Goal: Communication & Community: Share content

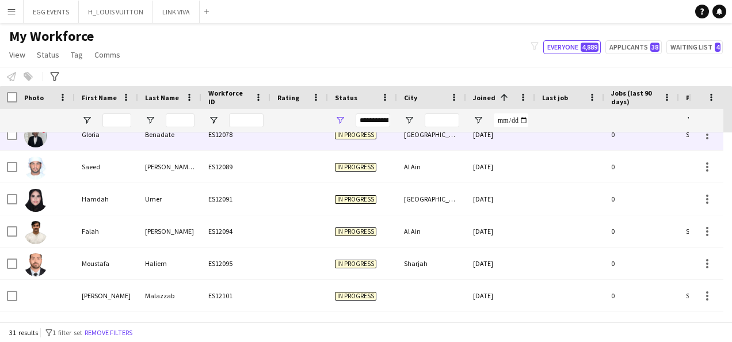
scroll to position [818, 0]
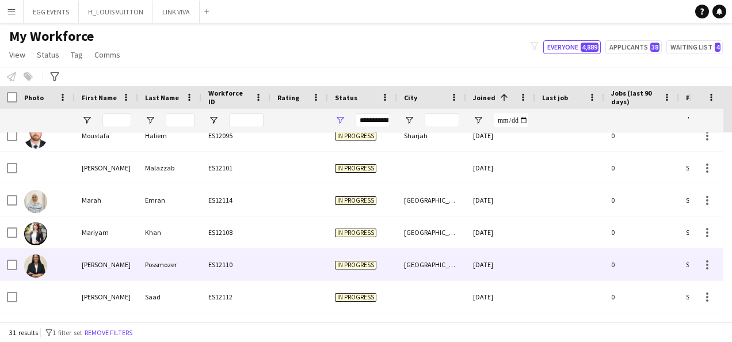
click at [218, 264] on div "ES12110" at bounding box center [235, 265] width 69 height 32
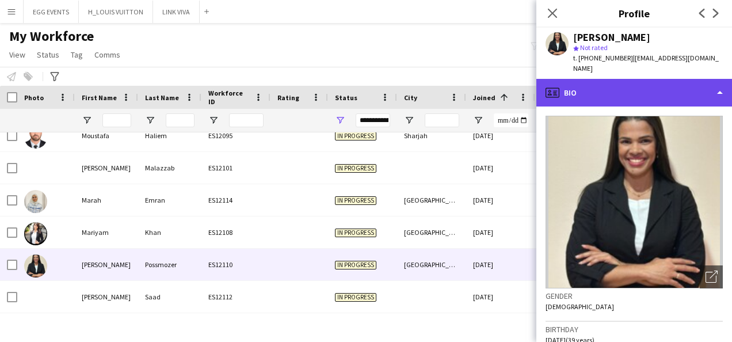
click at [686, 92] on div "profile Bio" at bounding box center [634, 93] width 196 height 28
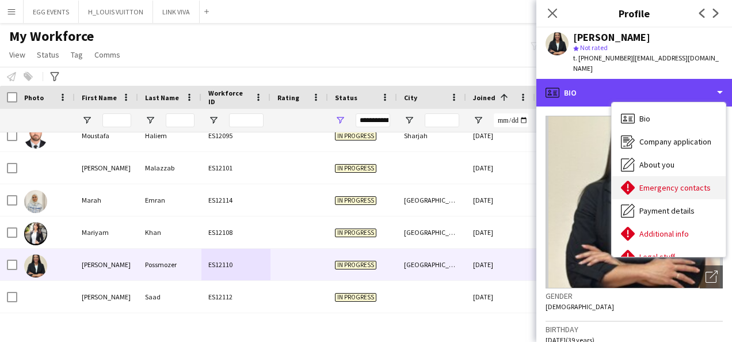
scroll to position [62, 0]
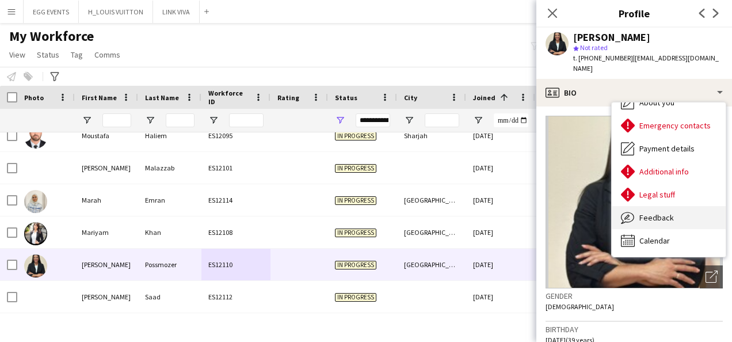
click at [649, 212] on span "Feedback" at bounding box center [656, 217] width 35 height 10
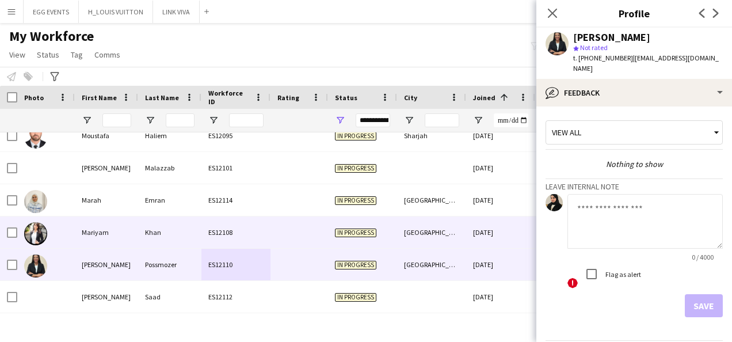
click at [477, 229] on div "[DATE]" at bounding box center [500, 232] width 69 height 32
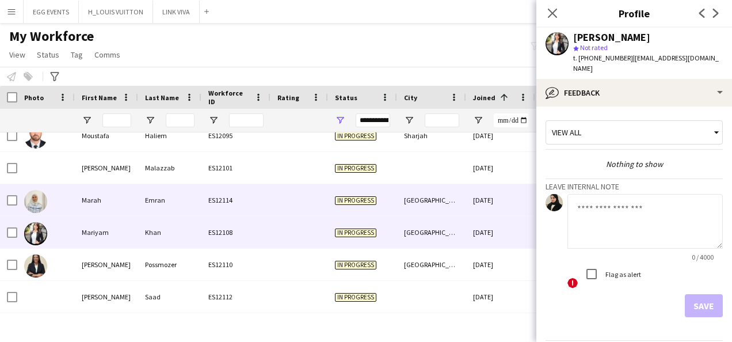
click at [482, 201] on div "[DATE]" at bounding box center [500, 200] width 69 height 32
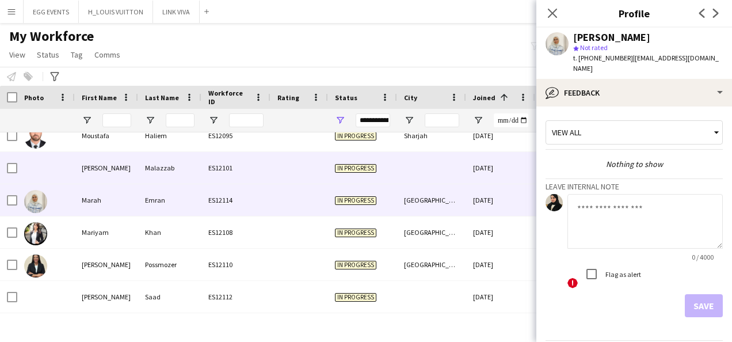
click at [493, 177] on div "[DATE]" at bounding box center [500, 168] width 69 height 32
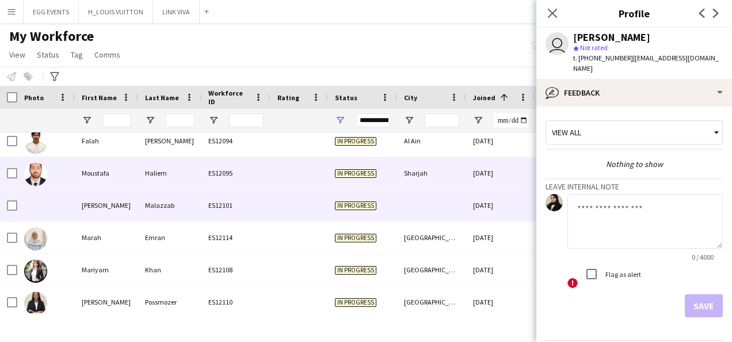
scroll to position [780, 0]
click at [493, 177] on div "[DATE]" at bounding box center [500, 174] width 69 height 32
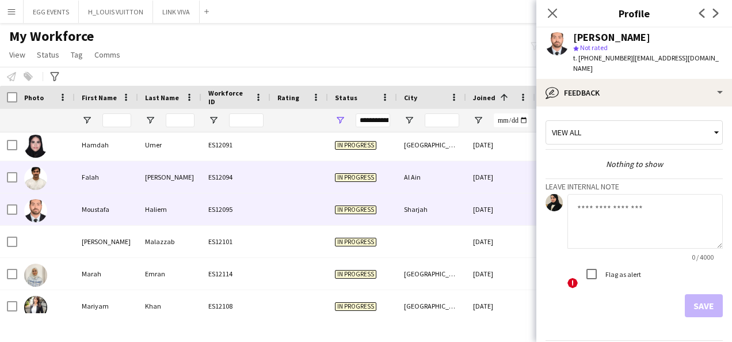
scroll to position [744, 0]
click at [493, 177] on div "[DATE]" at bounding box center [500, 178] width 69 height 32
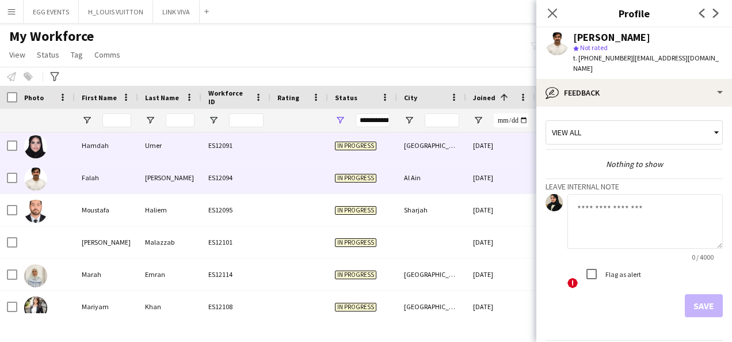
click at [508, 150] on div "[DATE]" at bounding box center [500, 146] width 69 height 32
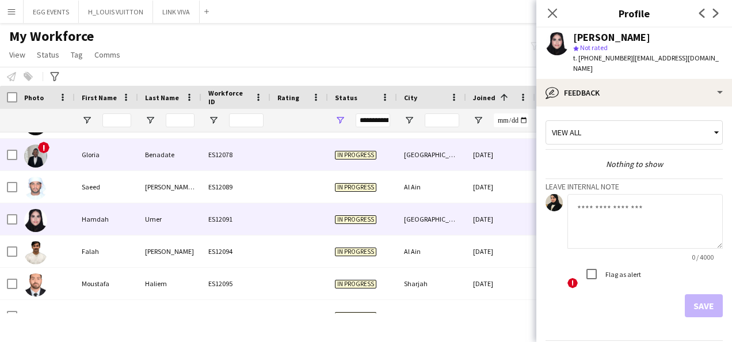
scroll to position [670, 0]
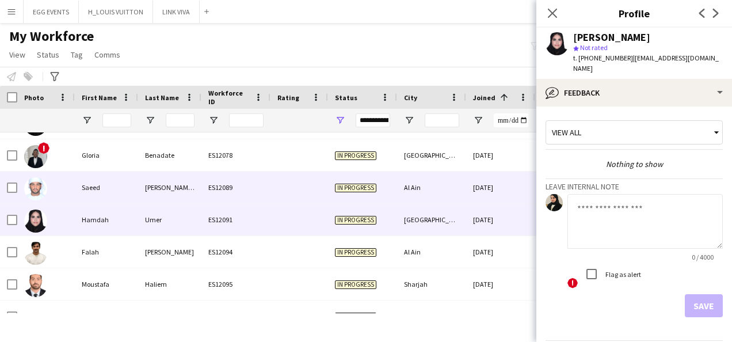
click at [494, 172] on div "[DATE]" at bounding box center [500, 188] width 69 height 32
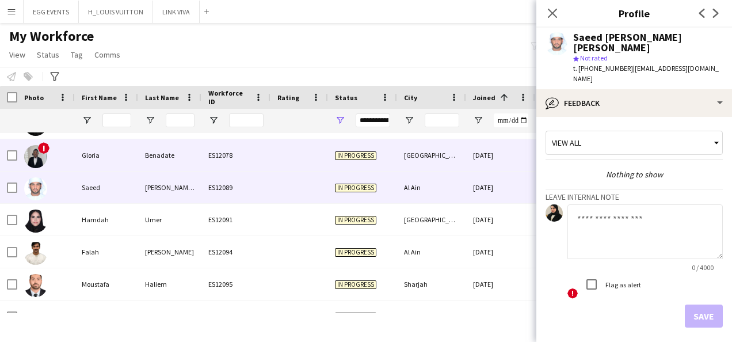
click at [497, 163] on div "[DATE]" at bounding box center [500, 155] width 69 height 32
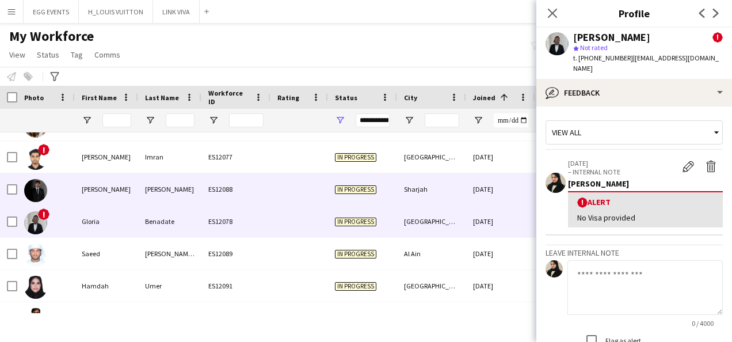
scroll to position [0, 0]
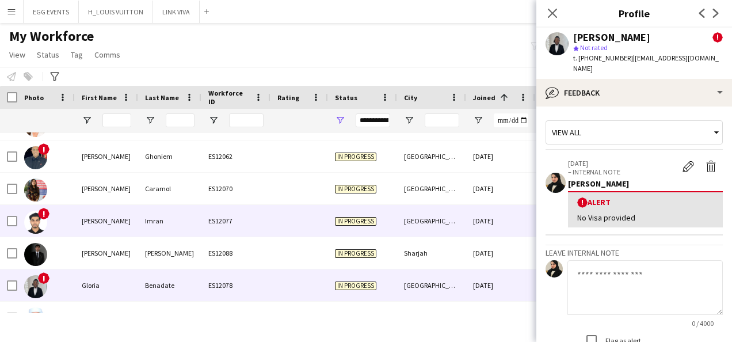
click at [459, 213] on div "[GEOGRAPHIC_DATA]" at bounding box center [431, 221] width 69 height 32
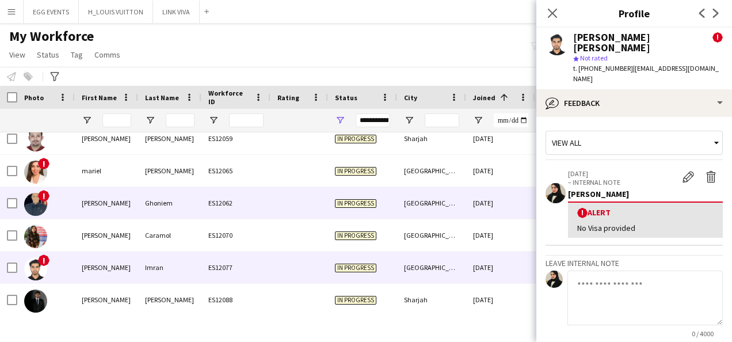
click at [459, 213] on div "[GEOGRAPHIC_DATA]" at bounding box center [431, 203] width 69 height 32
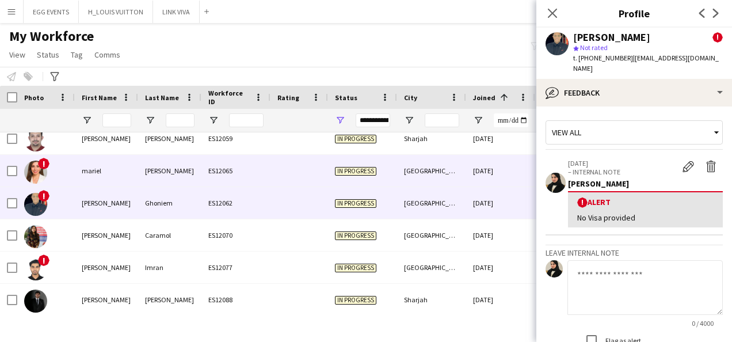
click at [478, 176] on div "[DATE]" at bounding box center [500, 171] width 69 height 32
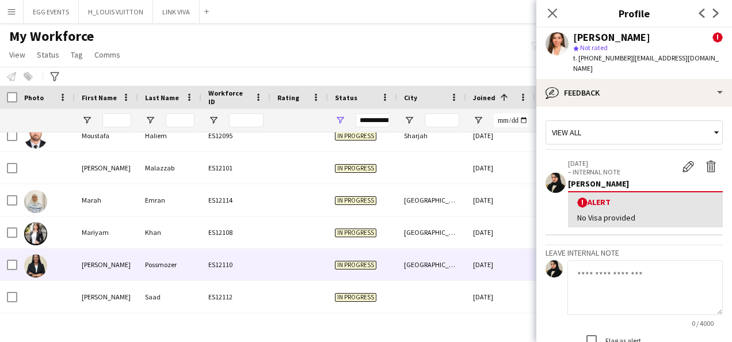
click at [440, 266] on div "[GEOGRAPHIC_DATA]" at bounding box center [431, 265] width 69 height 32
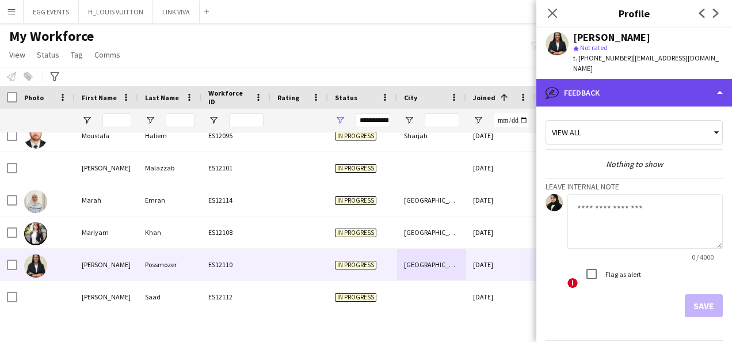
click at [667, 79] on div "bubble-pencil Feedback" at bounding box center [634, 93] width 196 height 28
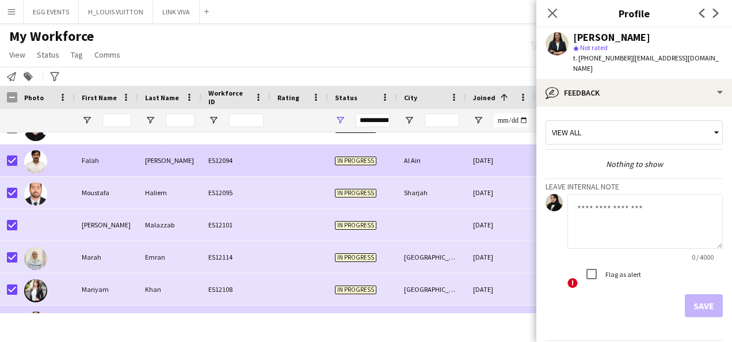
click at [79, 164] on div "Falah" at bounding box center [106, 160] width 63 height 32
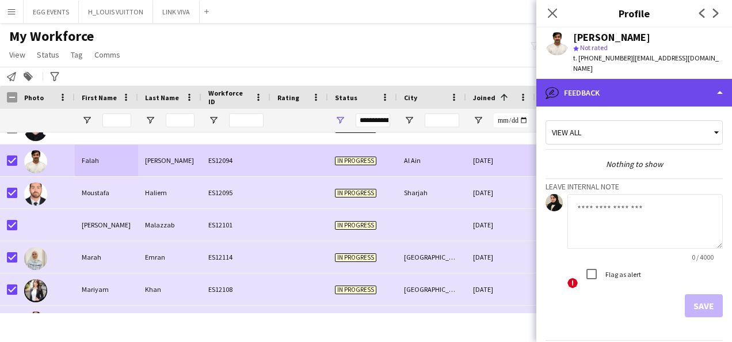
click at [630, 79] on div "bubble-pencil Feedback" at bounding box center [634, 93] width 196 height 28
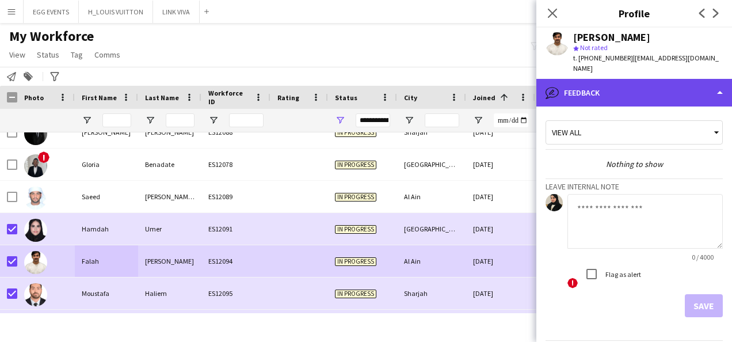
click at [585, 87] on div "bubble-pencil Feedback" at bounding box center [634, 93] width 196 height 28
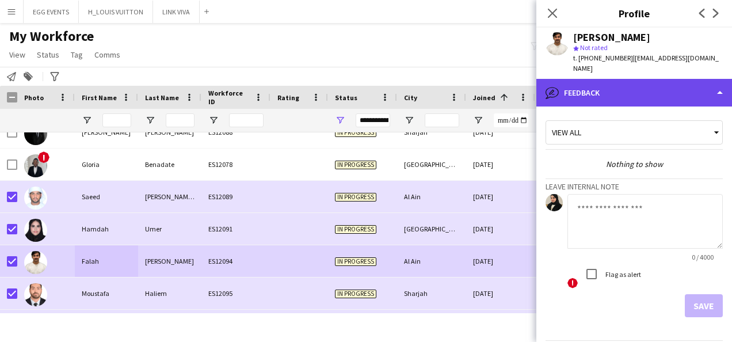
click at [589, 81] on div "bubble-pencil Feedback" at bounding box center [634, 93] width 196 height 28
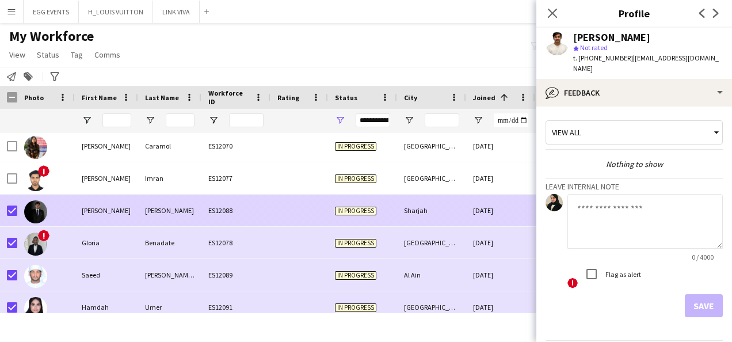
click at [92, 208] on div "[PERSON_NAME]" at bounding box center [106, 211] width 63 height 32
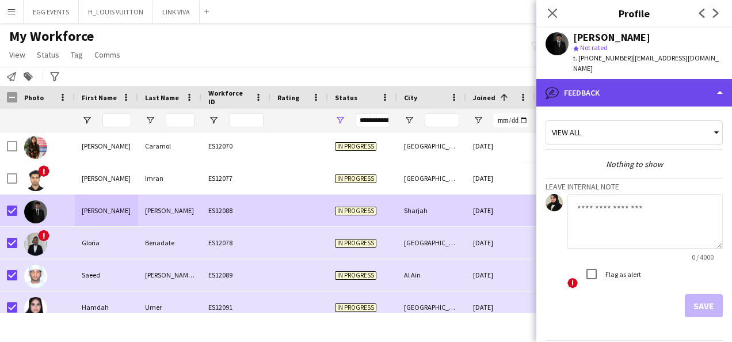
click at [619, 91] on div "bubble-pencil Feedback" at bounding box center [634, 93] width 196 height 28
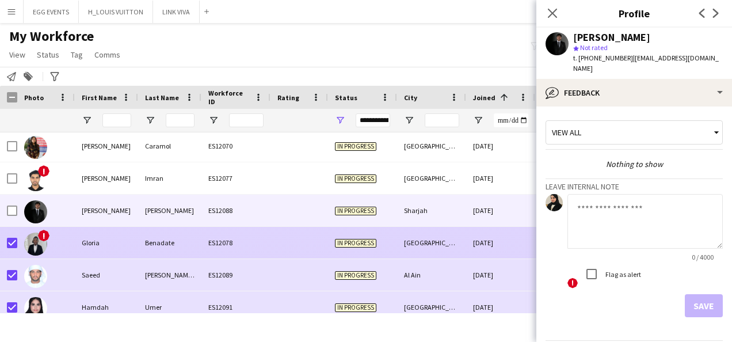
click at [66, 241] on div "!" at bounding box center [46, 243] width 58 height 32
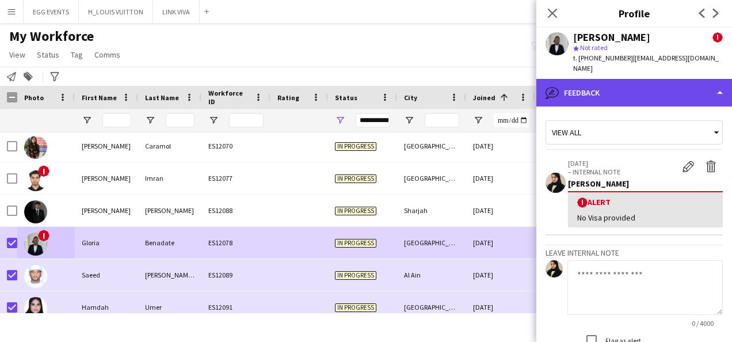
click at [671, 85] on div "bubble-pencil Feedback" at bounding box center [634, 93] width 196 height 28
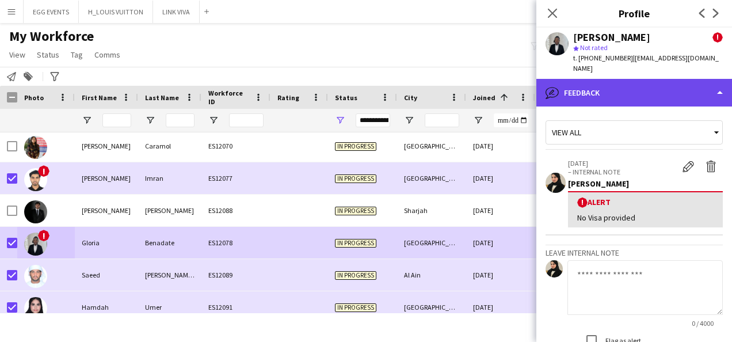
click at [610, 82] on div "bubble-pencil Feedback" at bounding box center [634, 93] width 196 height 28
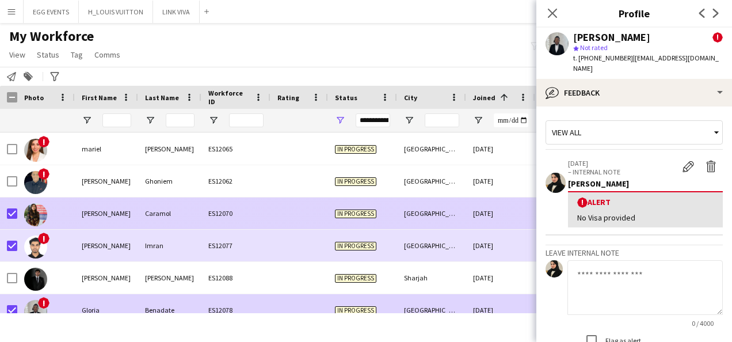
click at [99, 210] on div "[PERSON_NAME]" at bounding box center [106, 213] width 63 height 32
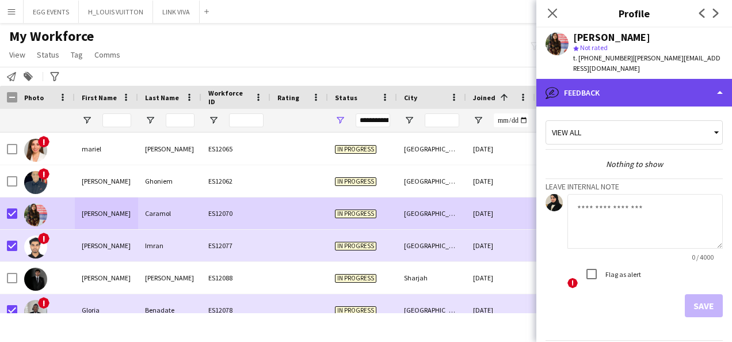
click at [630, 89] on div "bubble-pencil Feedback" at bounding box center [634, 93] width 196 height 28
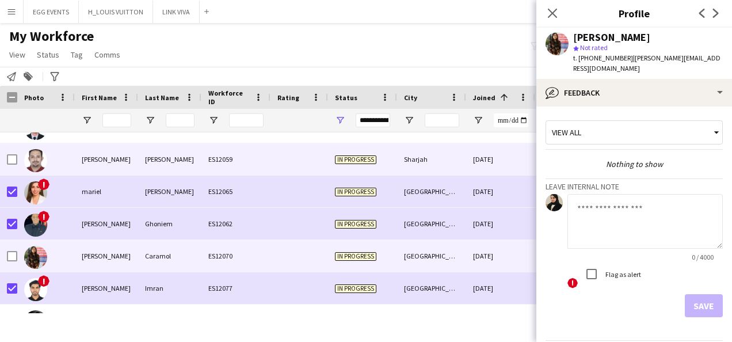
click at [37, 161] on img at bounding box center [35, 160] width 23 height 23
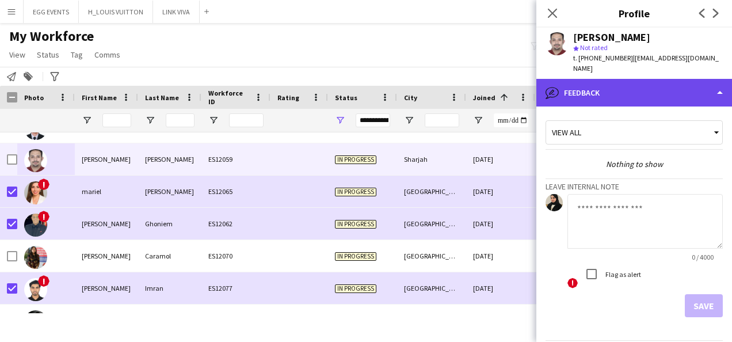
click at [671, 79] on div "bubble-pencil Feedback" at bounding box center [634, 93] width 196 height 28
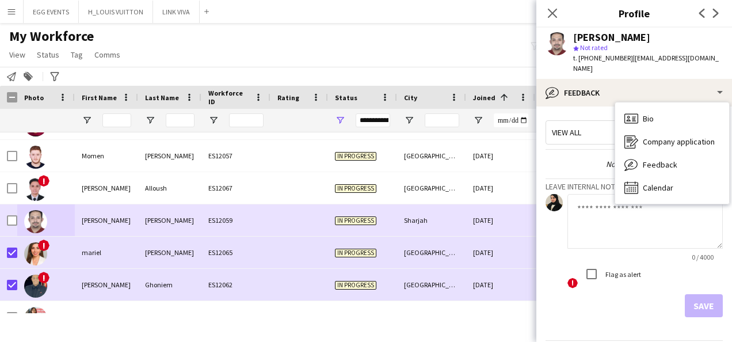
click at [345, 206] on div "In progress" at bounding box center [362, 220] width 69 height 32
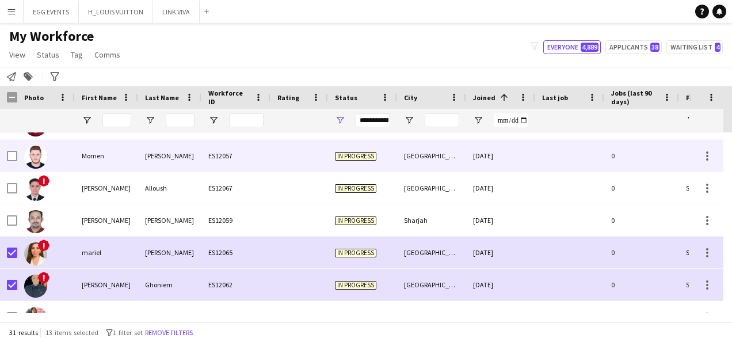
click at [415, 162] on div "[GEOGRAPHIC_DATA]" at bounding box center [431, 156] width 69 height 32
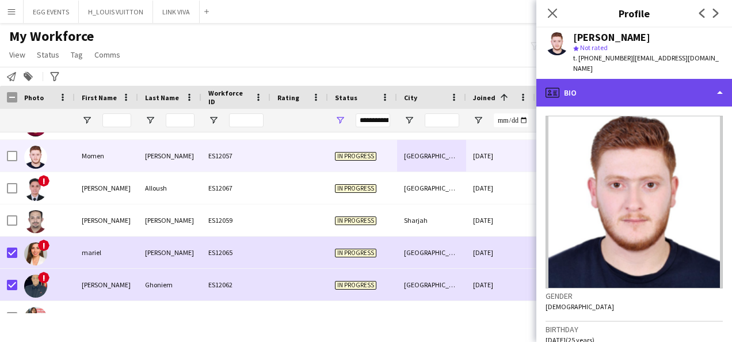
click at [603, 94] on div "profile Bio" at bounding box center [634, 93] width 196 height 28
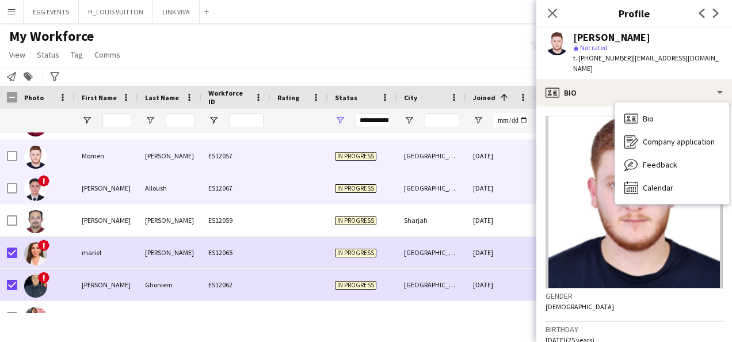
click at [495, 204] on div "! [PERSON_NAME] [PERSON_NAME] ES12067 In progress [GEOGRAPHIC_DATA] [DATE] 0 Se…" at bounding box center [435, 188] width 870 height 32
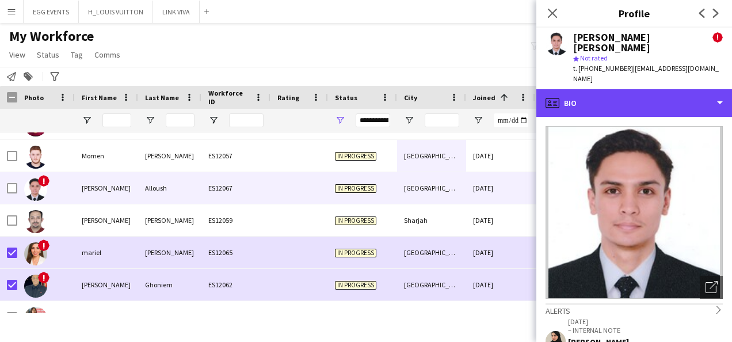
drag, startPoint x: 629, startPoint y: 89, endPoint x: 224, endPoint y: 180, distance: 414.2
click at [224, 180] on body "Menu Boards Boards Boards All jobs Status Workforce Workforce My Workforce Recr…" at bounding box center [366, 171] width 732 height 342
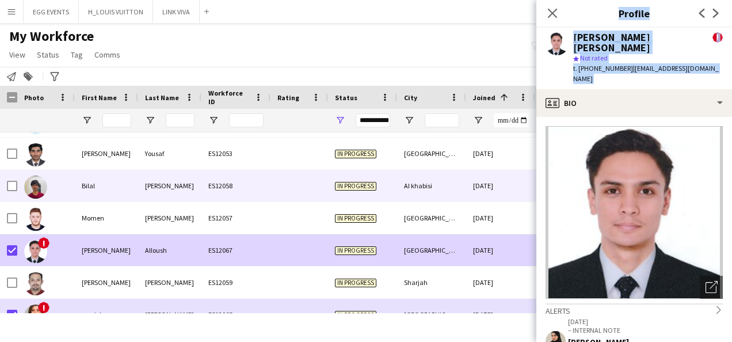
click at [47, 200] on div at bounding box center [35, 186] width 23 height 32
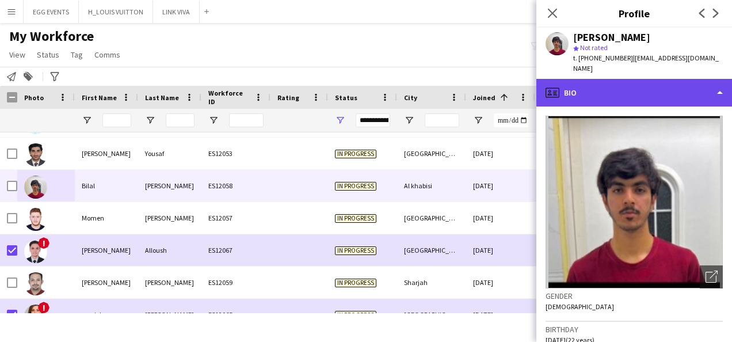
click at [585, 82] on div "profile Bio" at bounding box center [634, 93] width 196 height 28
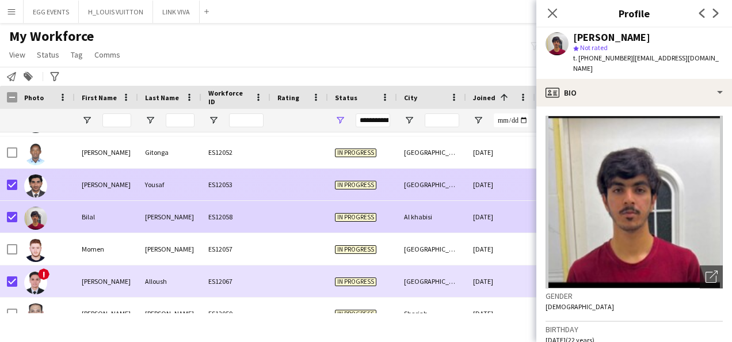
click at [338, 189] on div "In progress" at bounding box center [362, 185] width 69 height 32
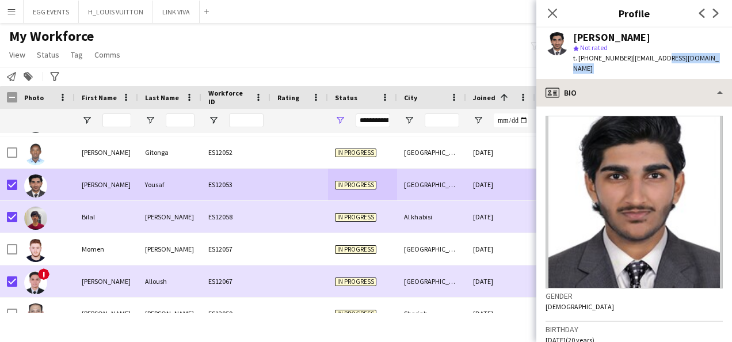
drag, startPoint x: 656, startPoint y: 66, endPoint x: 638, endPoint y: 79, distance: 22.6
click at [638, 79] on app-crew-profile "Close pop-in Profile Previous Next [PERSON_NAME] star Not rated t. [PHONE_NUMBE…" at bounding box center [634, 171] width 196 height 342
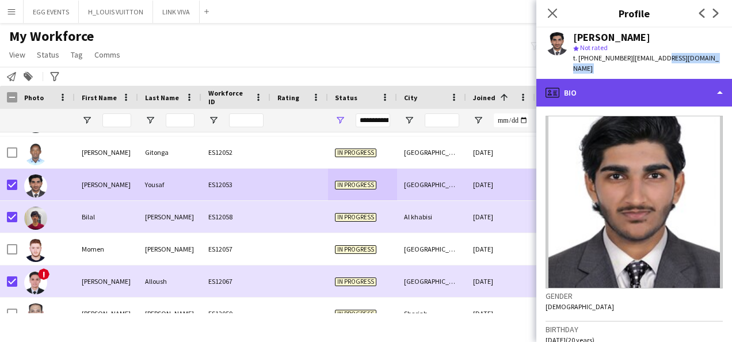
click at [638, 79] on div "profile Bio" at bounding box center [634, 93] width 196 height 28
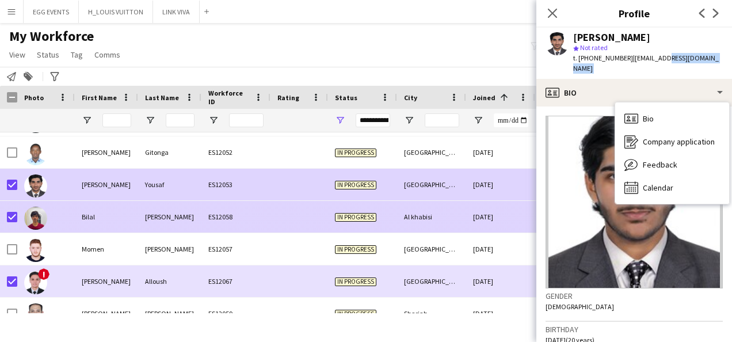
click at [418, 223] on div "Al khabisi" at bounding box center [431, 217] width 69 height 32
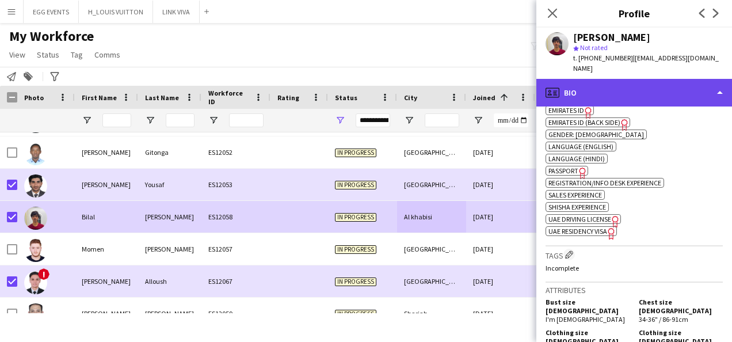
click at [685, 86] on div "profile Bio" at bounding box center [634, 93] width 196 height 28
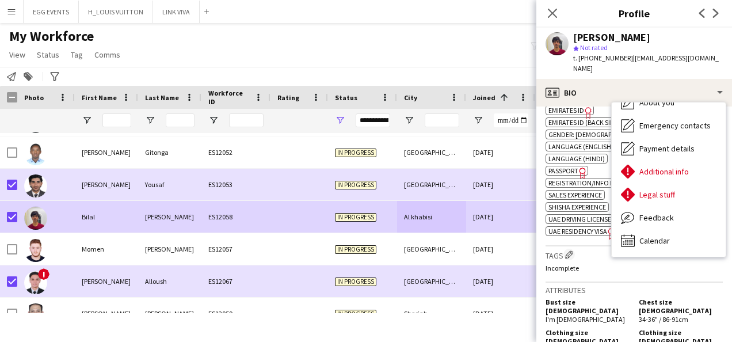
click at [581, 106] on span "Emirates ID" at bounding box center [567, 110] width 36 height 9
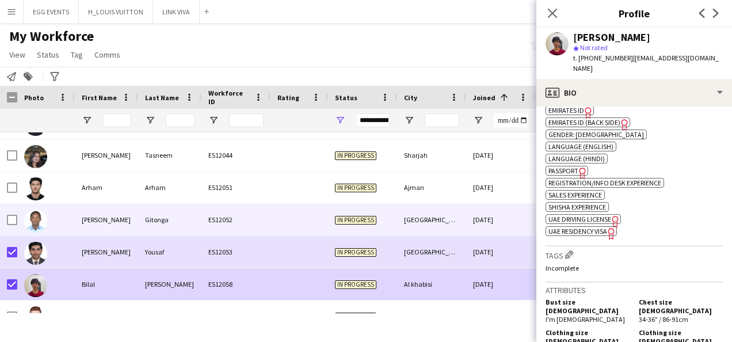
click at [130, 216] on div "[PERSON_NAME]" at bounding box center [106, 220] width 63 height 32
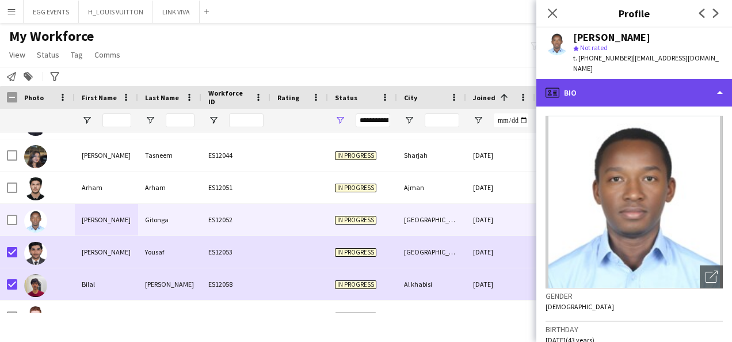
click at [615, 100] on div "profile Bio" at bounding box center [634, 93] width 196 height 28
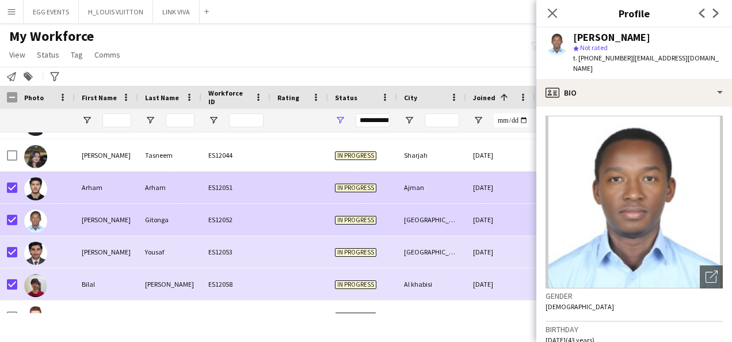
click at [64, 185] on div at bounding box center [46, 188] width 58 height 32
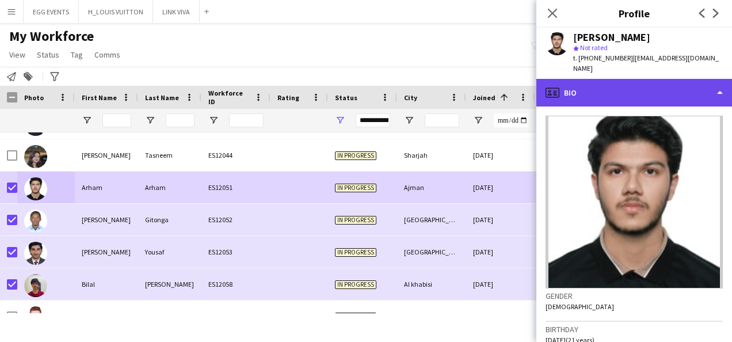
click at [629, 79] on div "profile Bio" at bounding box center [634, 93] width 196 height 28
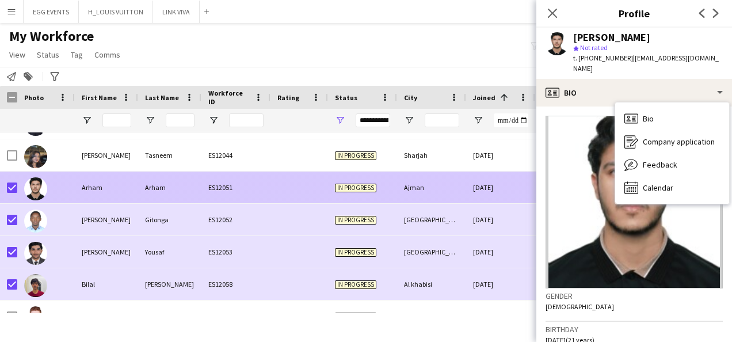
click at [6, 184] on div at bounding box center [8, 188] width 17 height 32
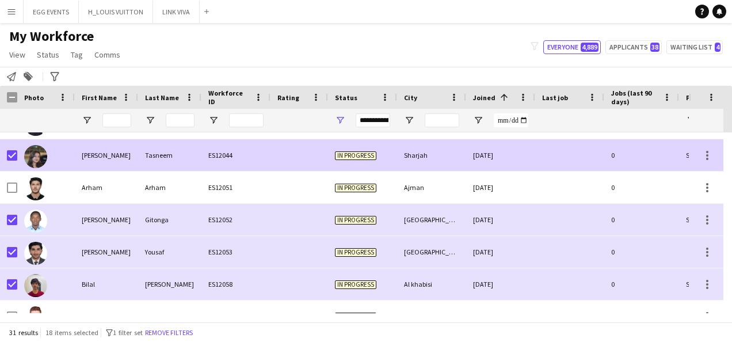
click at [70, 152] on div at bounding box center [46, 155] width 58 height 32
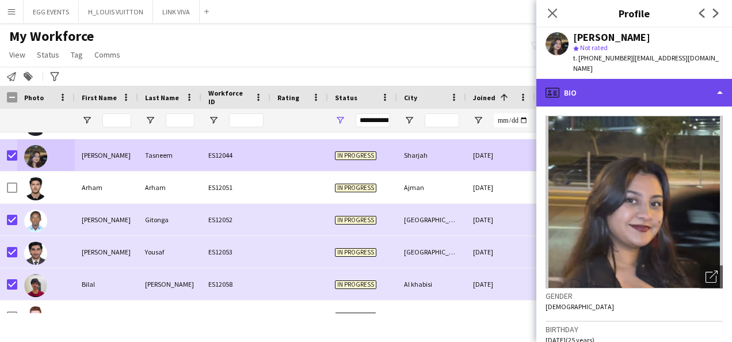
click at [642, 89] on div "profile Bio" at bounding box center [634, 93] width 196 height 28
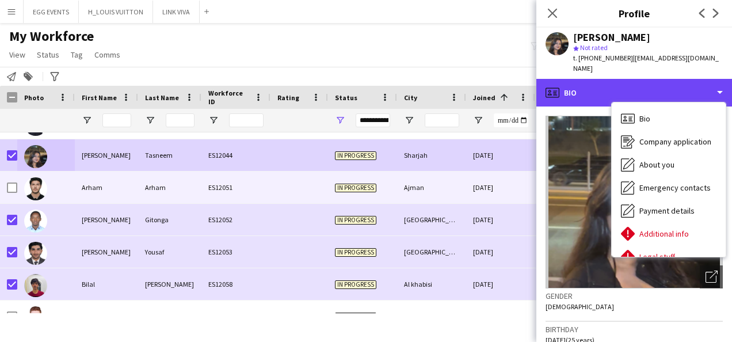
scroll to position [203, 0]
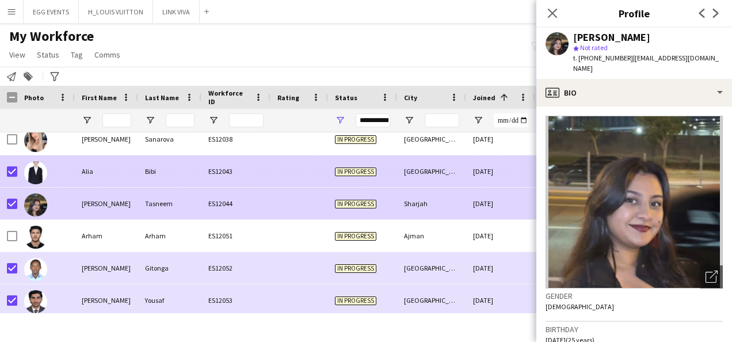
click at [321, 174] on div at bounding box center [300, 171] width 58 height 32
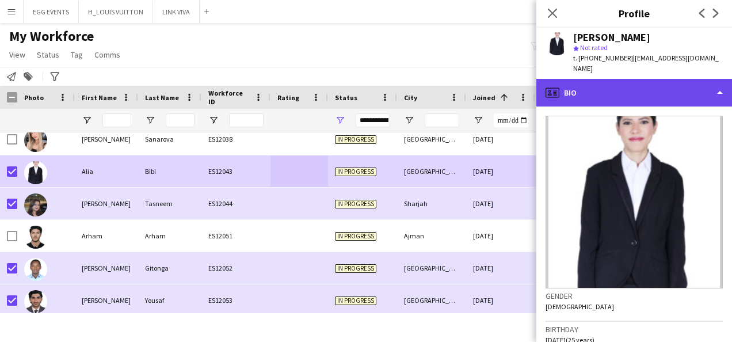
click at [680, 79] on div "profile Bio" at bounding box center [634, 93] width 196 height 28
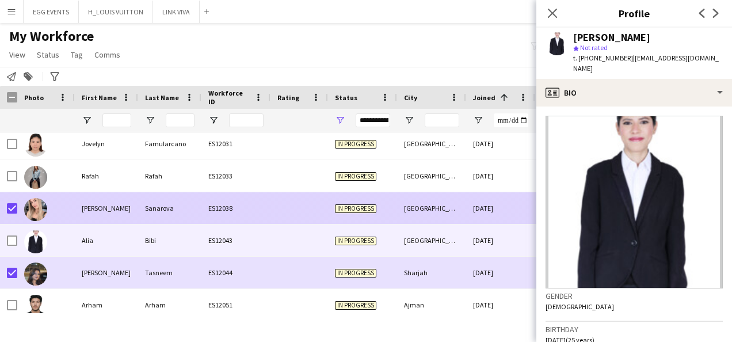
click at [71, 200] on div at bounding box center [46, 208] width 58 height 32
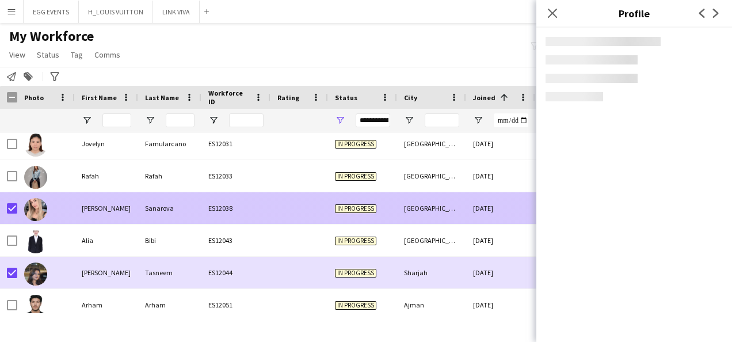
click at [71, 200] on div at bounding box center [46, 208] width 58 height 32
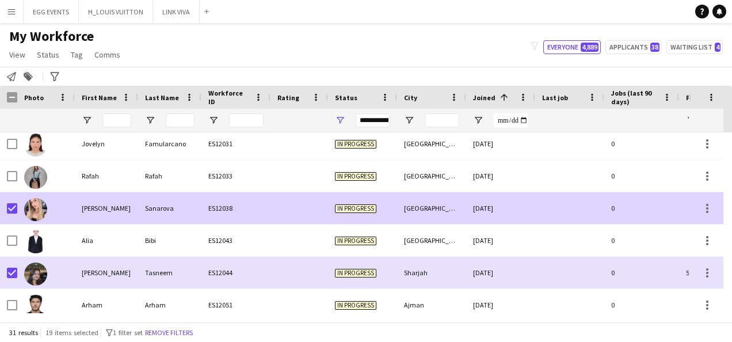
click at [71, 200] on div at bounding box center [46, 208] width 58 height 32
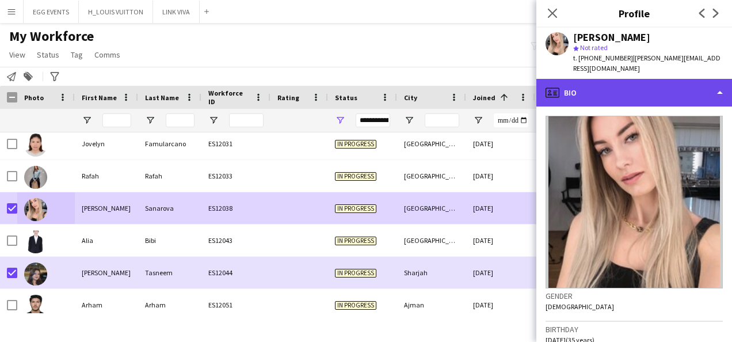
click at [558, 92] on div "profile Bio" at bounding box center [634, 93] width 196 height 28
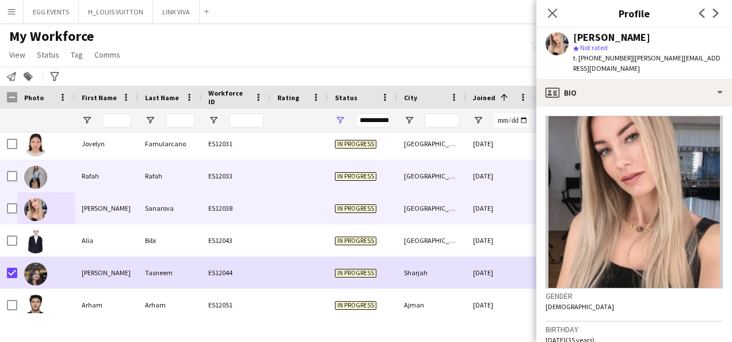
click at [94, 181] on div "Rafah" at bounding box center [106, 176] width 63 height 32
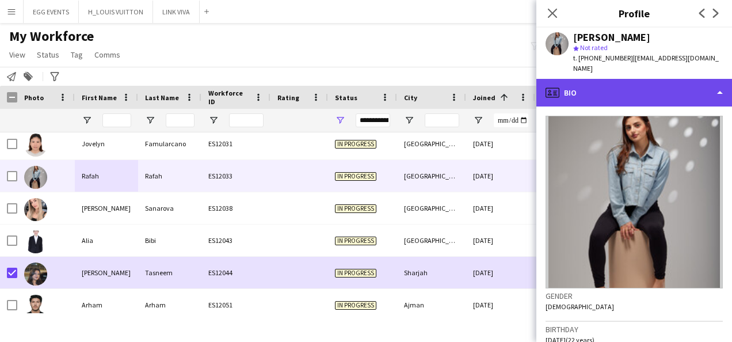
click at [618, 86] on div "profile Bio" at bounding box center [634, 93] width 196 height 28
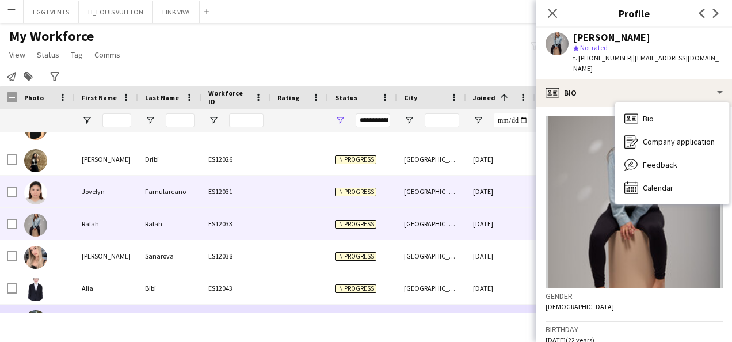
click at [347, 197] on div "In progress" at bounding box center [362, 192] width 69 height 32
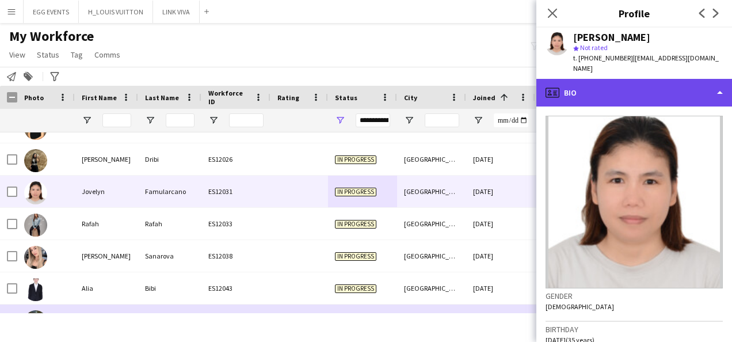
click at [652, 96] on div "profile Bio" at bounding box center [634, 93] width 196 height 28
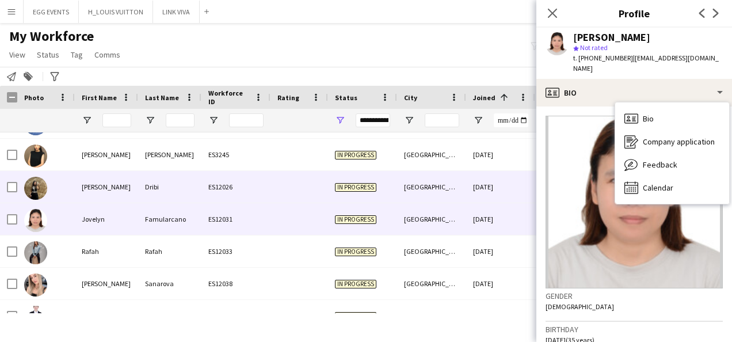
click at [412, 184] on div "[GEOGRAPHIC_DATA]" at bounding box center [431, 187] width 69 height 32
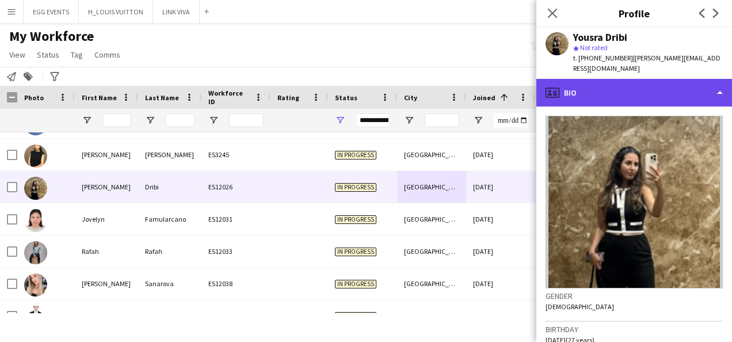
click at [672, 89] on div "profile Bio" at bounding box center [634, 93] width 196 height 28
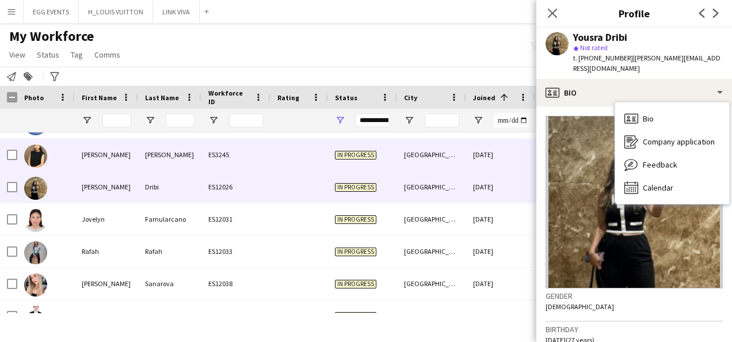
click at [456, 163] on div "[GEOGRAPHIC_DATA]" at bounding box center [431, 155] width 69 height 32
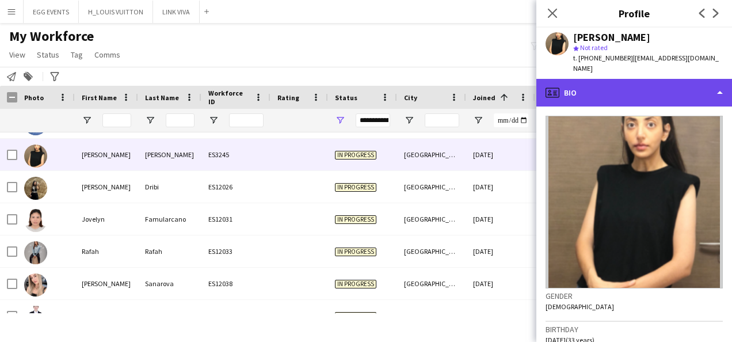
click at [684, 81] on div "profile Bio" at bounding box center [634, 93] width 196 height 28
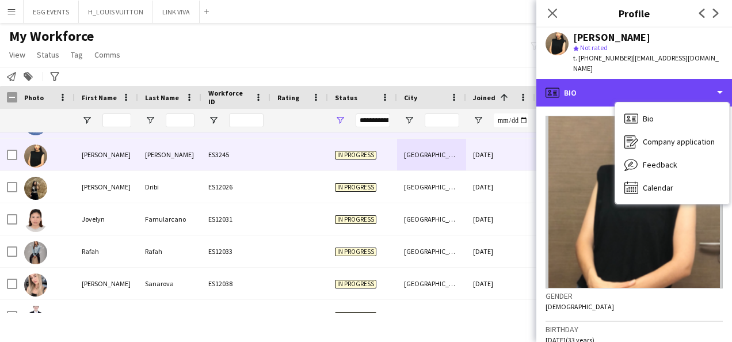
scroll to position [0, 0]
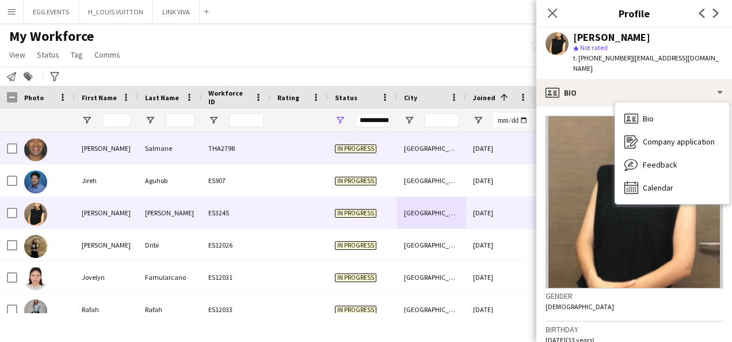
click at [415, 151] on div "[GEOGRAPHIC_DATA]" at bounding box center [431, 148] width 69 height 32
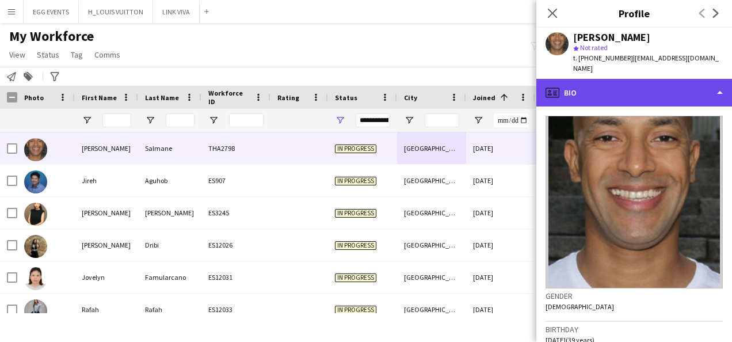
click at [659, 87] on div "profile Bio" at bounding box center [634, 93] width 196 height 28
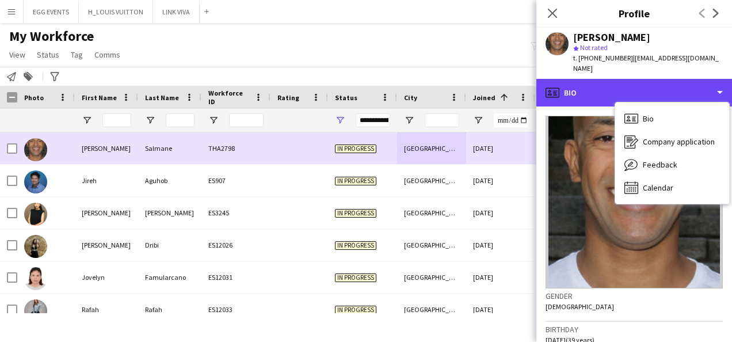
scroll to position [284, 0]
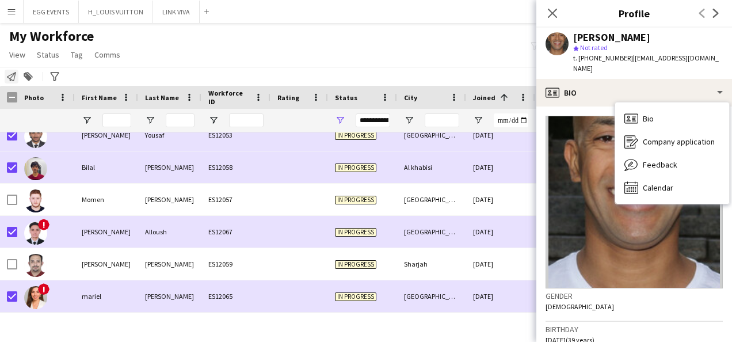
click at [15, 79] on icon "Notify workforce" at bounding box center [11, 76] width 9 height 9
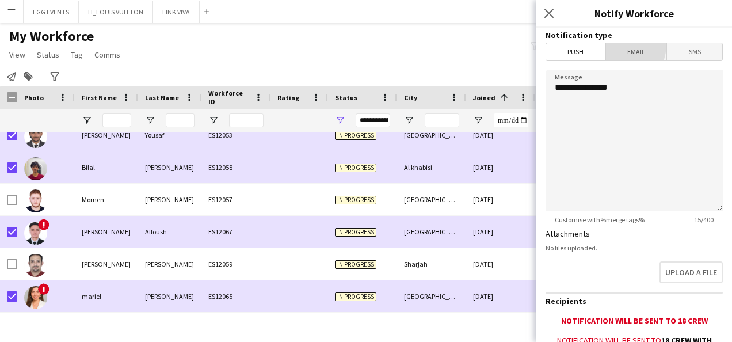
click at [615, 44] on span "Email" at bounding box center [636, 51] width 61 height 17
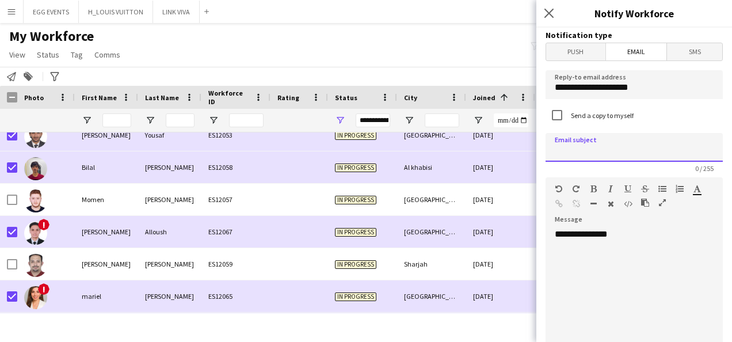
click at [588, 151] on input at bounding box center [634, 147] width 177 height 29
type input "**********"
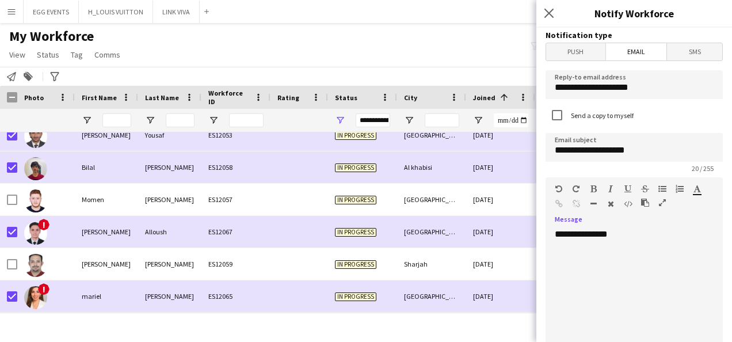
click at [649, 246] on div "**********" at bounding box center [630, 298] width 169 height 138
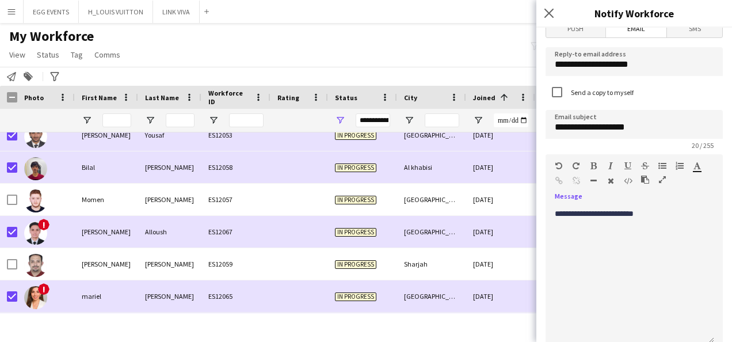
scroll to position [386, 0]
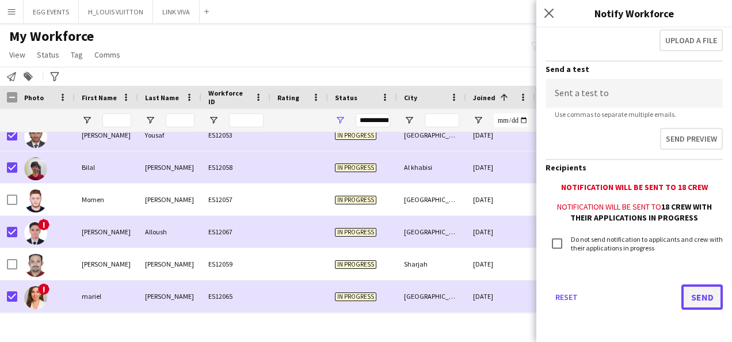
click at [681, 299] on button "Send" at bounding box center [701, 296] width 41 height 25
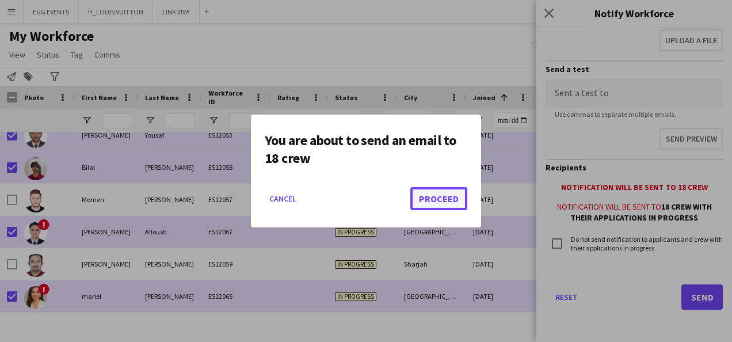
click at [424, 194] on button "Proceed" at bounding box center [438, 198] width 57 height 23
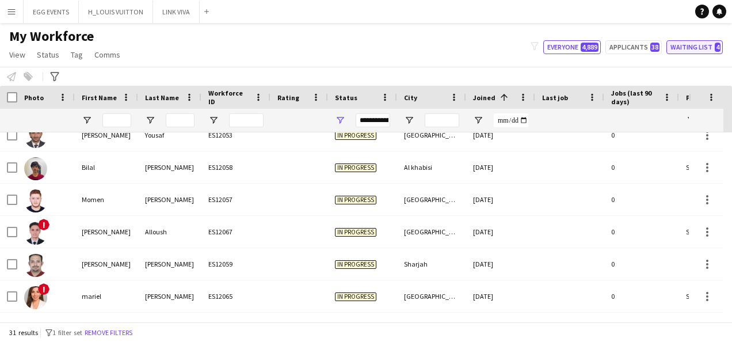
click at [696, 50] on button "Waiting list 4" at bounding box center [695, 47] width 56 height 14
type input "**********"
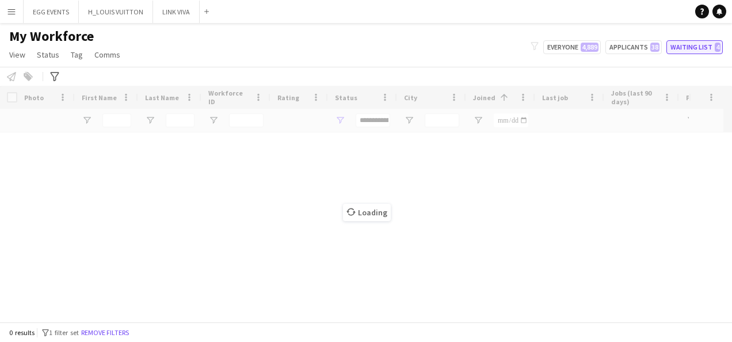
scroll to position [0, 0]
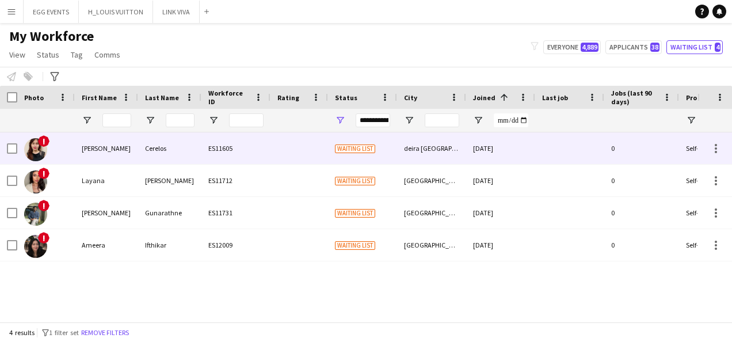
click at [402, 142] on div "deira [GEOGRAPHIC_DATA]" at bounding box center [431, 148] width 69 height 32
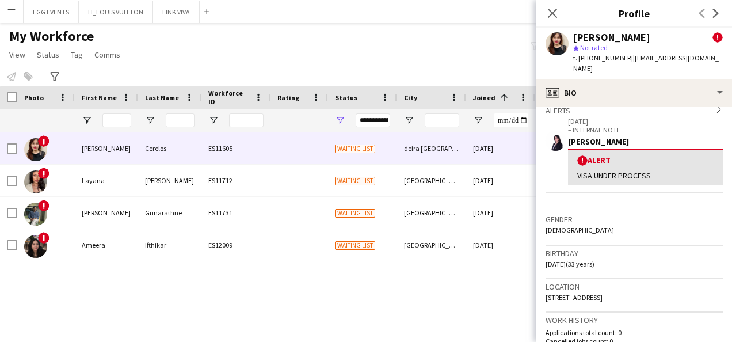
scroll to position [189, 0]
click at [698, 104] on div "Alerts chevron-right" at bounding box center [634, 110] width 177 height 13
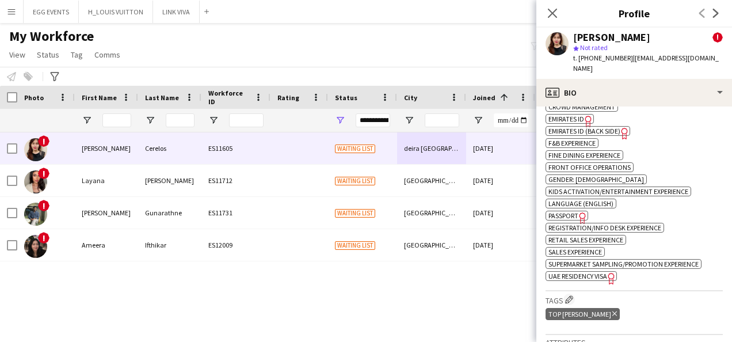
scroll to position [520, 0]
click at [605, 272] on span "UAE Residency Visa" at bounding box center [578, 276] width 59 height 9
click at [579, 118] on span "Emirates ID" at bounding box center [567, 119] width 36 height 9
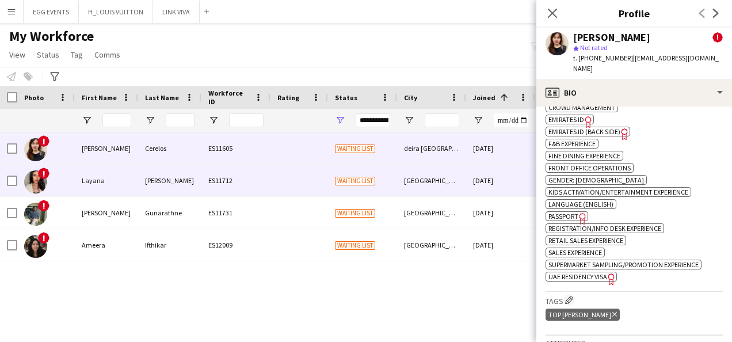
click at [242, 170] on div "ES11712" at bounding box center [235, 181] width 69 height 32
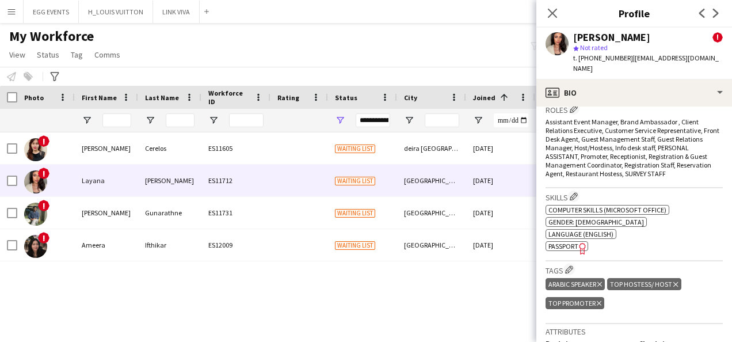
scroll to position [637, 0]
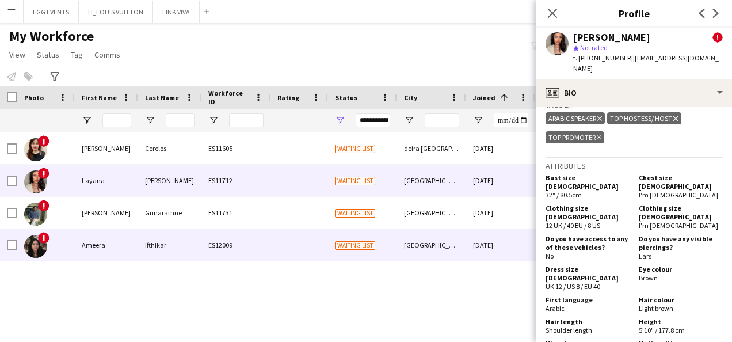
click at [483, 251] on div "[DATE]" at bounding box center [500, 245] width 69 height 32
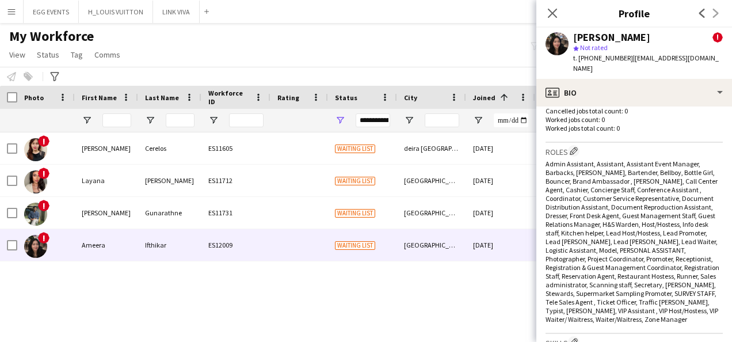
scroll to position [220, 0]
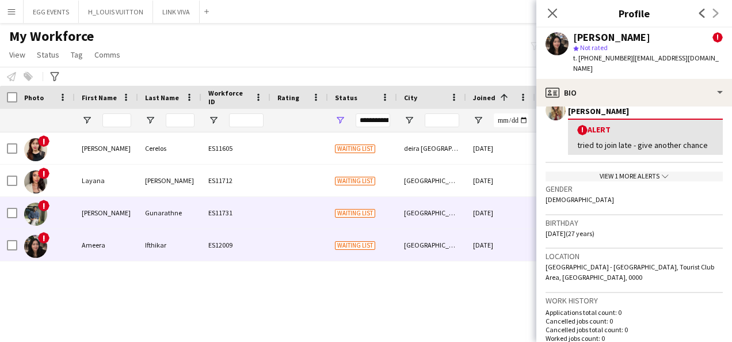
click at [451, 213] on div "[GEOGRAPHIC_DATA]" at bounding box center [431, 213] width 69 height 32
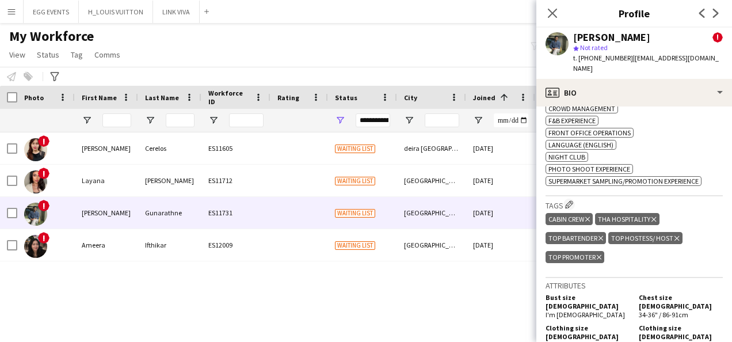
scroll to position [633, 0]
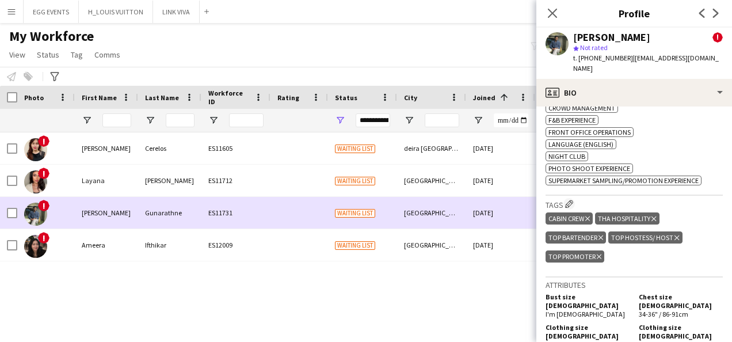
click at [458, 206] on div "[GEOGRAPHIC_DATA]" at bounding box center [431, 213] width 69 height 32
